Goal: Navigation & Orientation: Find specific page/section

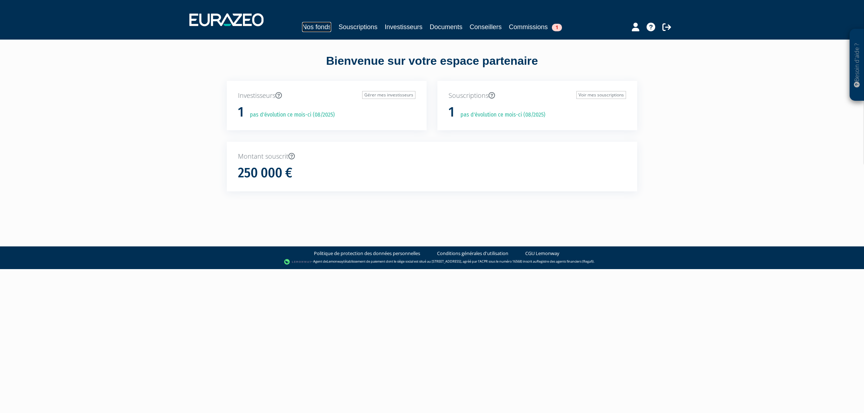
click at [319, 29] on link "Nos fonds" at bounding box center [316, 27] width 29 height 10
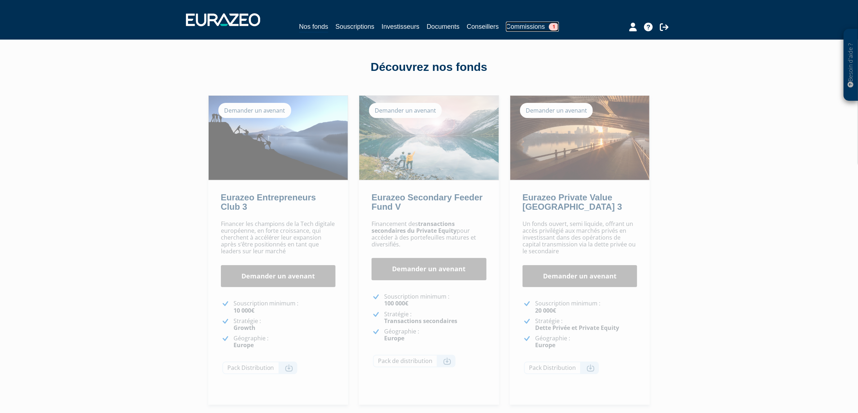
click at [533, 28] on link "Commissions 1" at bounding box center [532, 27] width 53 height 10
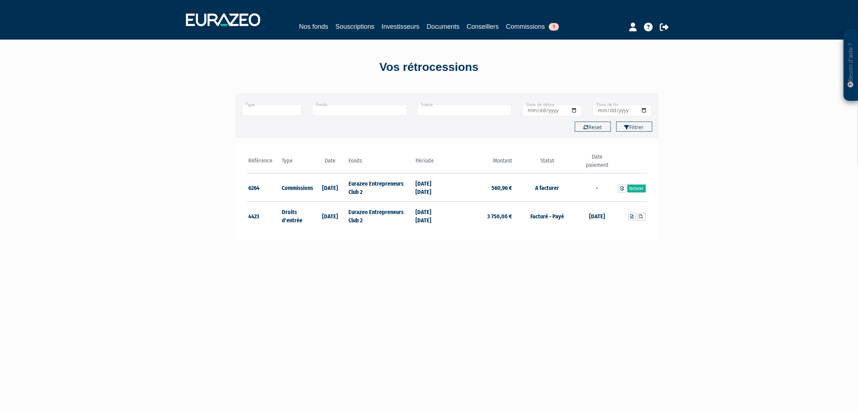
click at [507, 27] on div "Nos fonds Souscriptions Investisseurs Documents Conseillers Commissions 1" at bounding box center [428, 27] width 331 height 11
